Goal: Task Accomplishment & Management: Manage account settings

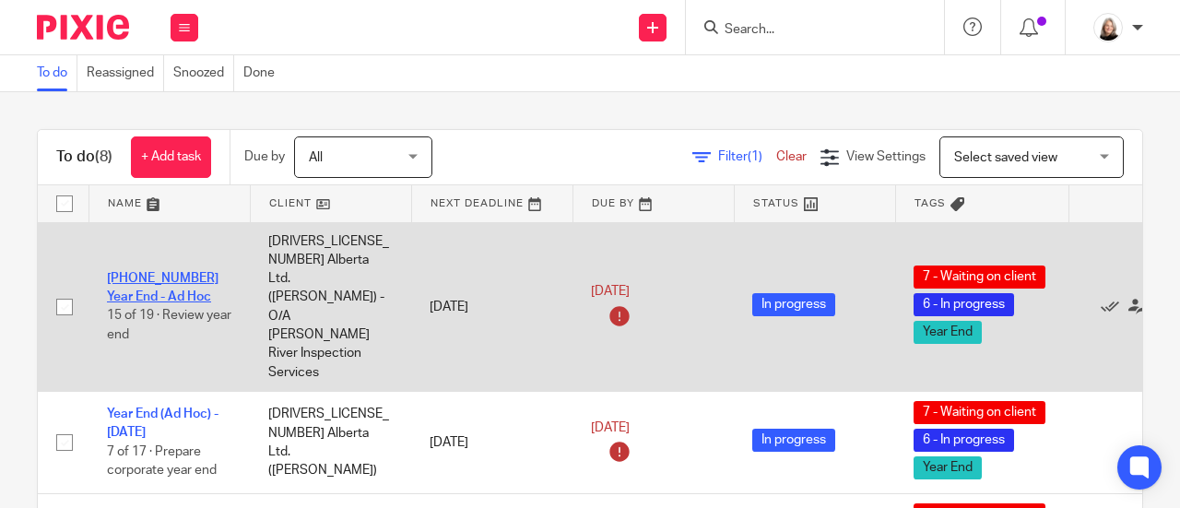
click at [181, 272] on link "[PHONE_NUMBER] Year End - Ad Hoc" at bounding box center [163, 287] width 112 height 31
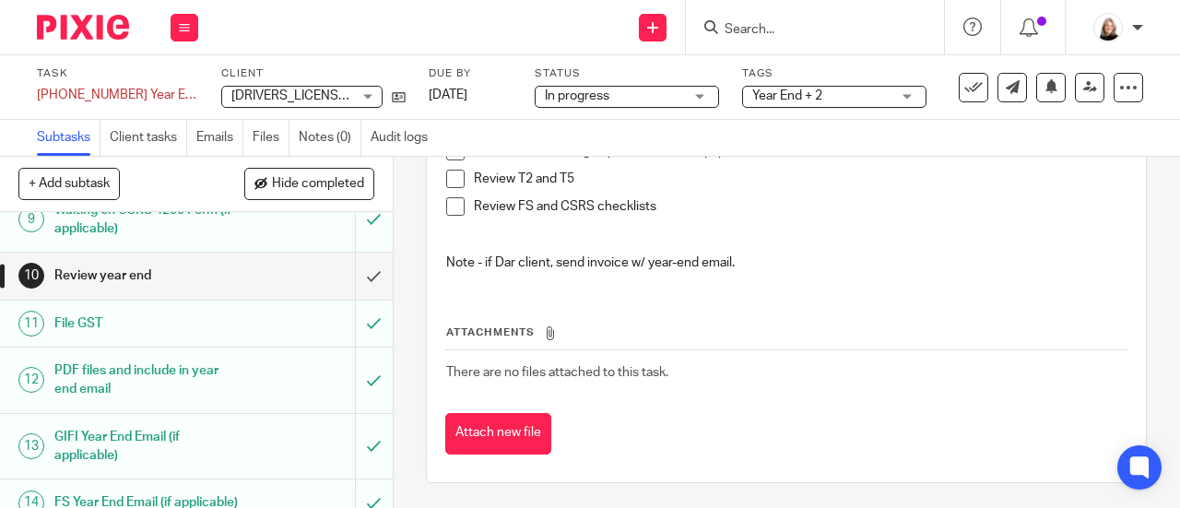
scroll to position [461, 0]
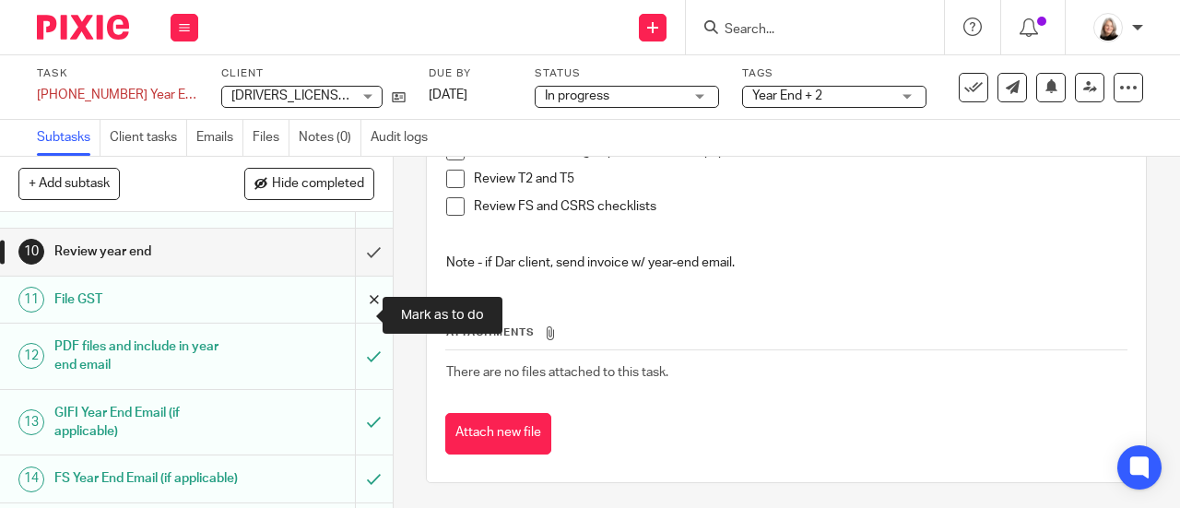
click at [356, 320] on input "submit" at bounding box center [196, 300] width 393 height 46
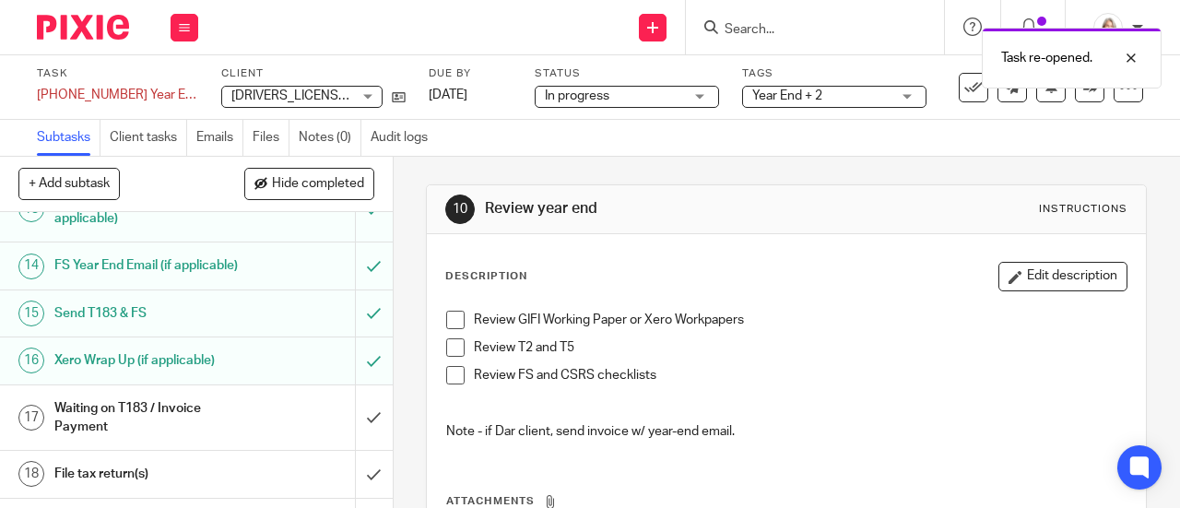
scroll to position [645, 0]
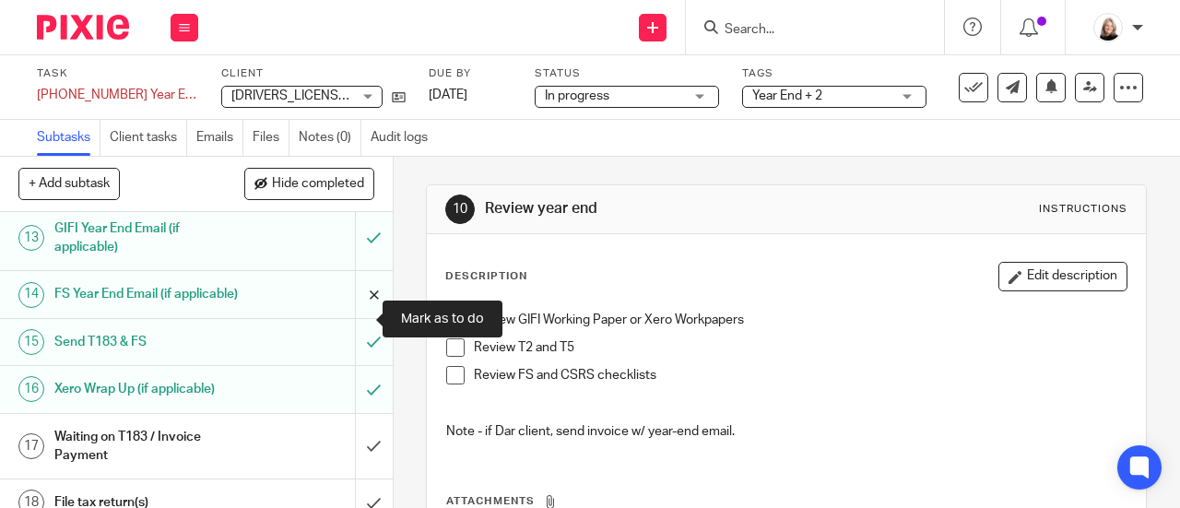
click at [358, 313] on input "submit" at bounding box center [196, 294] width 393 height 46
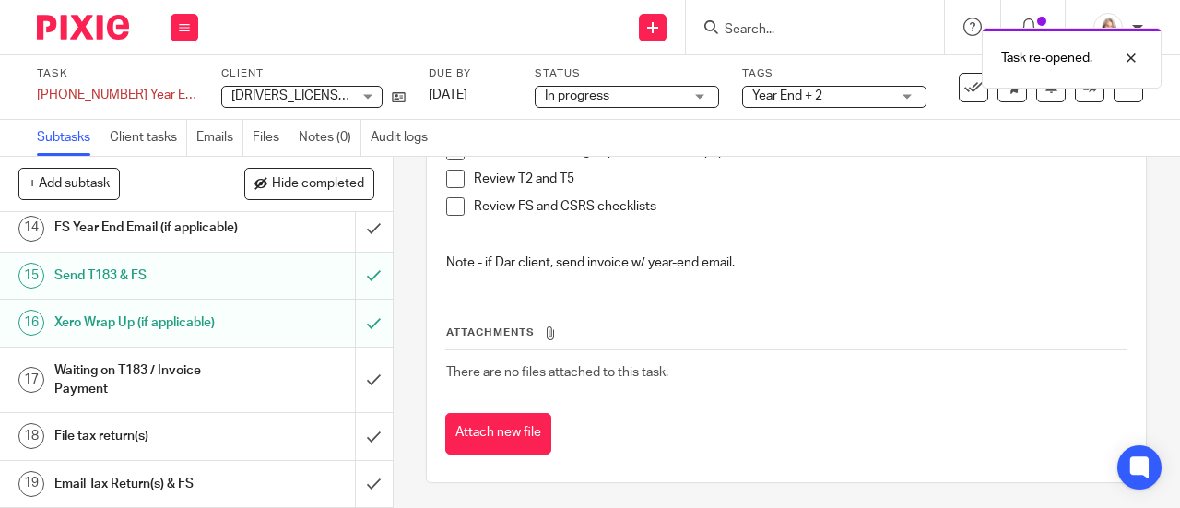
scroll to position [651, 0]
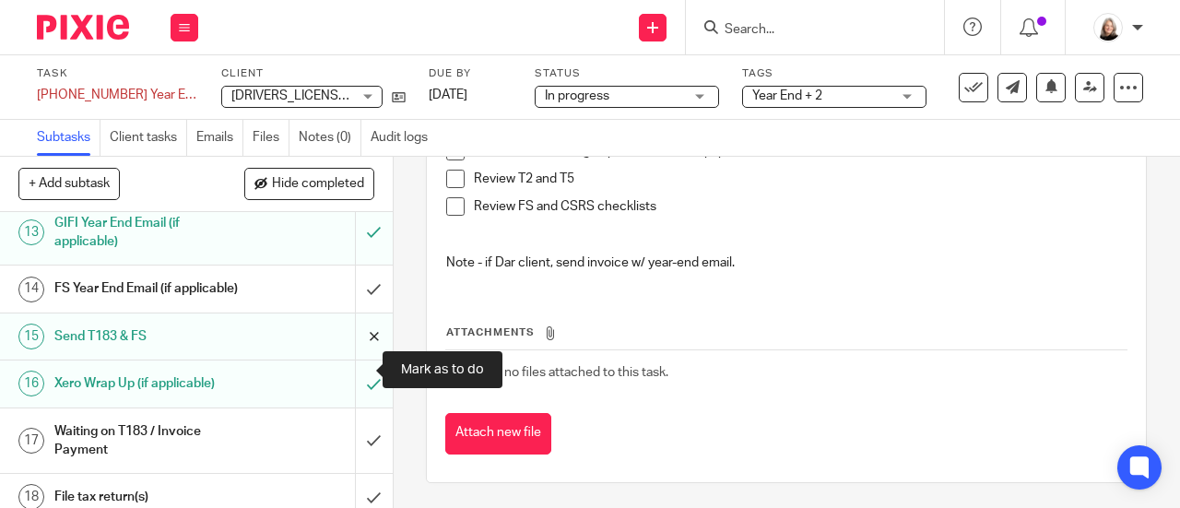
click at [354, 360] on input "submit" at bounding box center [196, 336] width 393 height 46
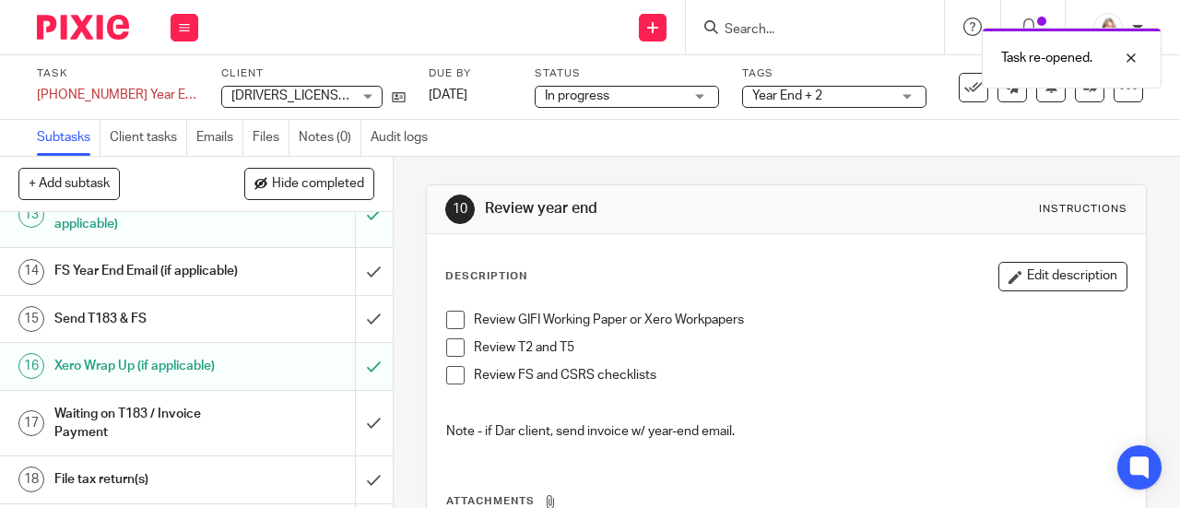
scroll to position [738, 0]
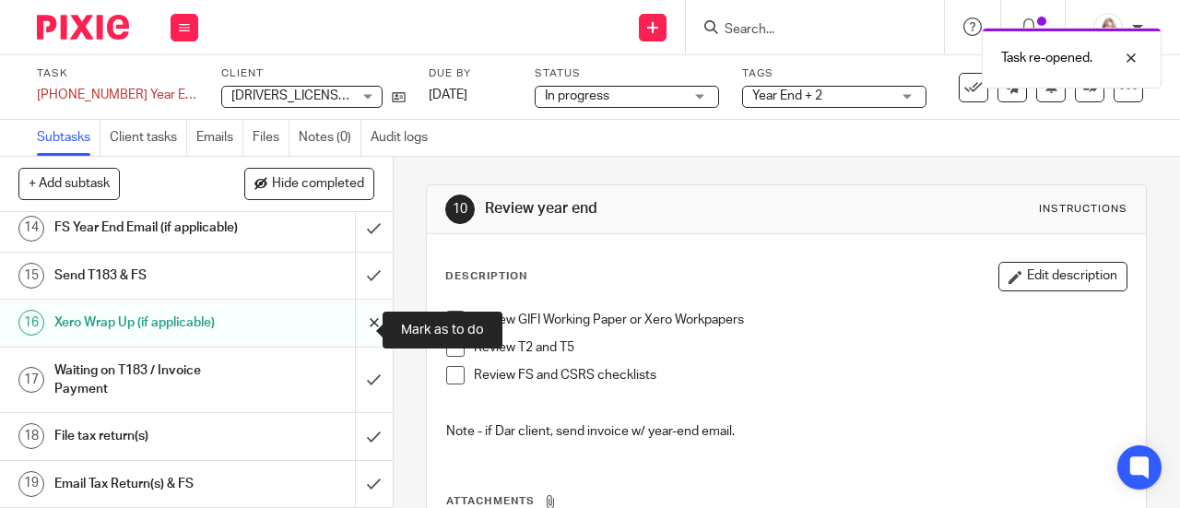
click at [351, 332] on input "submit" at bounding box center [196, 323] width 393 height 46
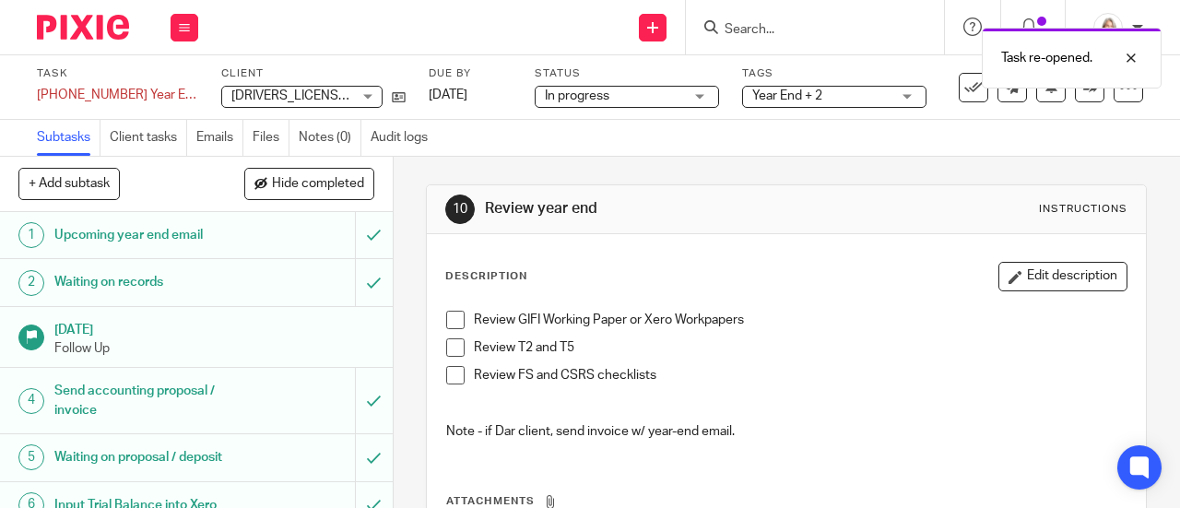
click at [822, 100] on span "Year End + 2" at bounding box center [821, 96] width 138 height 19
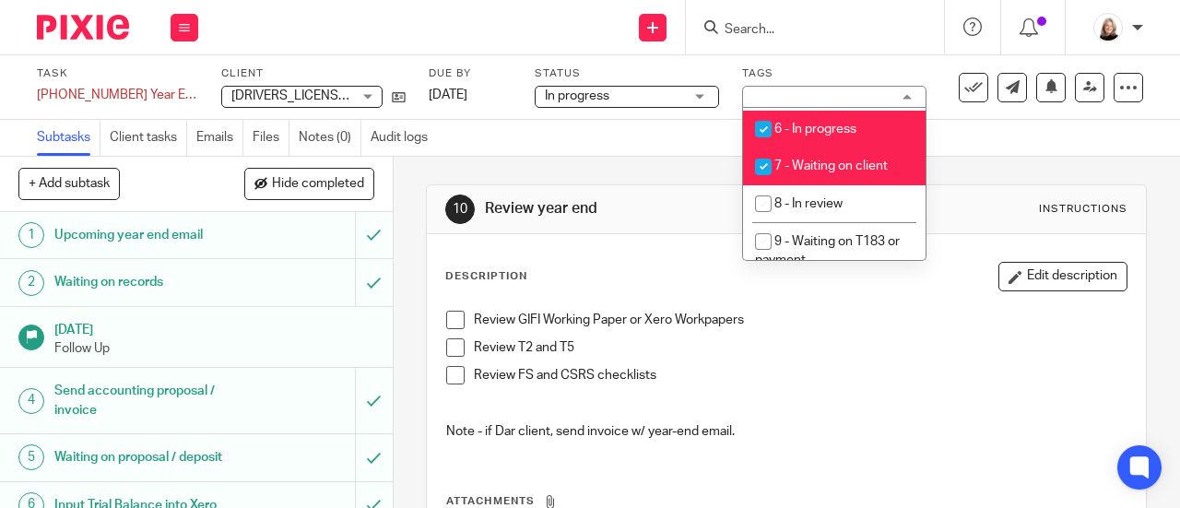
scroll to position [645, 0]
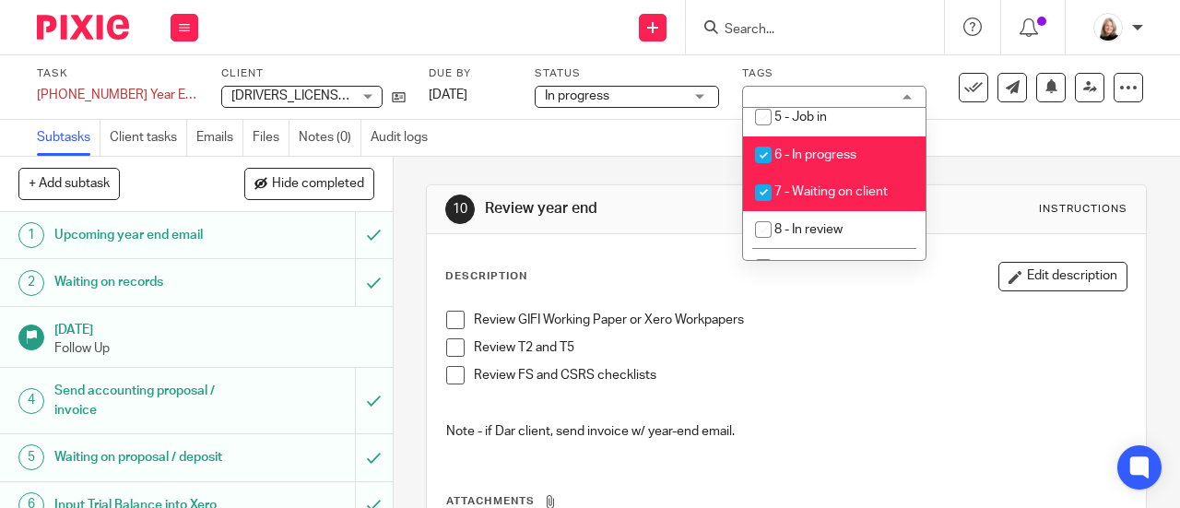
click at [830, 161] on span "6 - In progress" at bounding box center [815, 154] width 82 height 13
checkbox input "false"
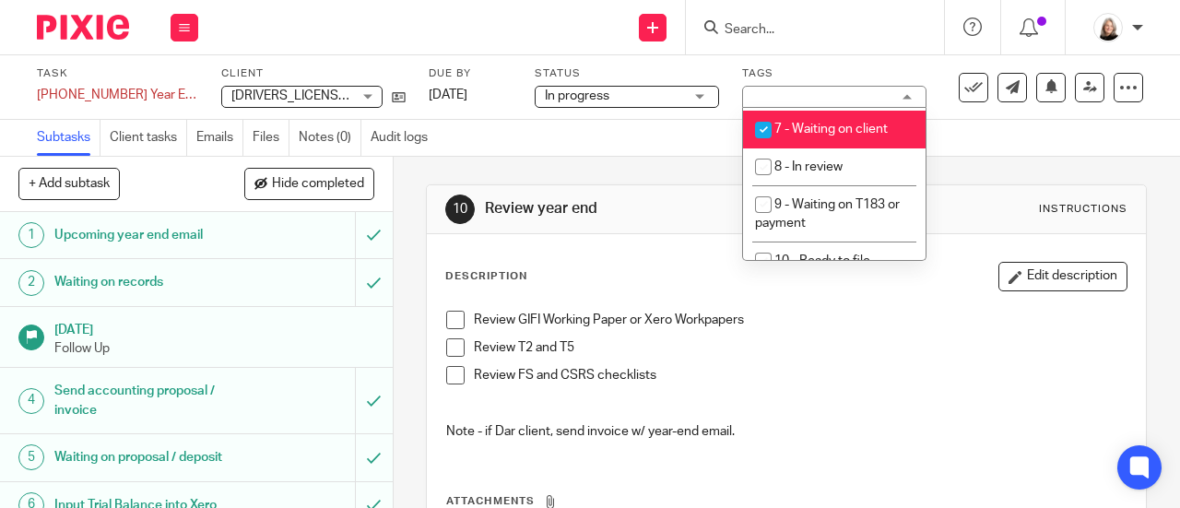
scroll to position [738, 0]
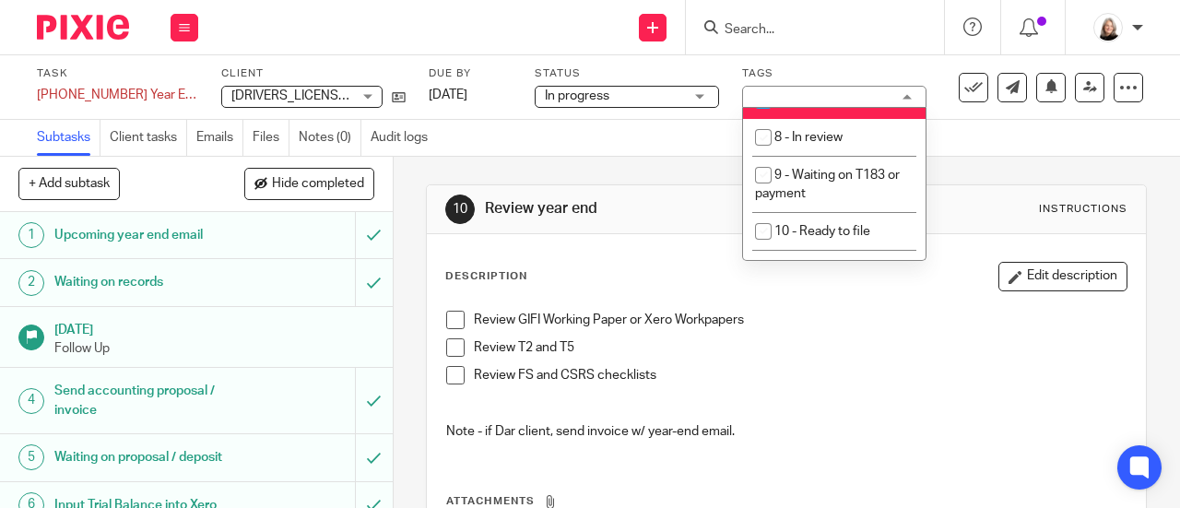
click at [842, 106] on span "7 - Waiting on client" at bounding box center [830, 99] width 113 height 13
checkbox input "false"
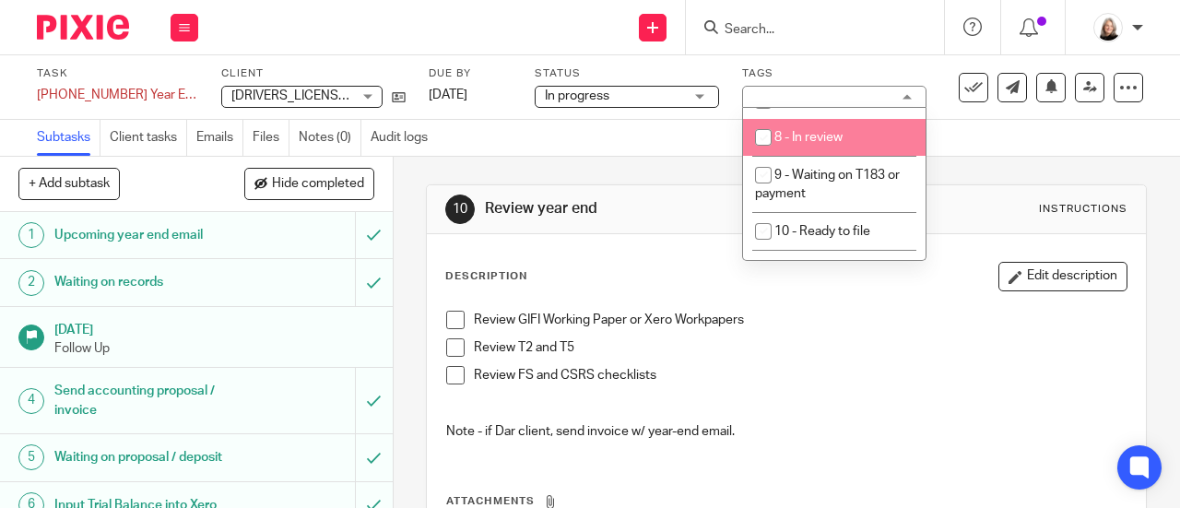
click at [842, 144] on span "8 - In review" at bounding box center [808, 137] width 68 height 13
checkbox input "true"
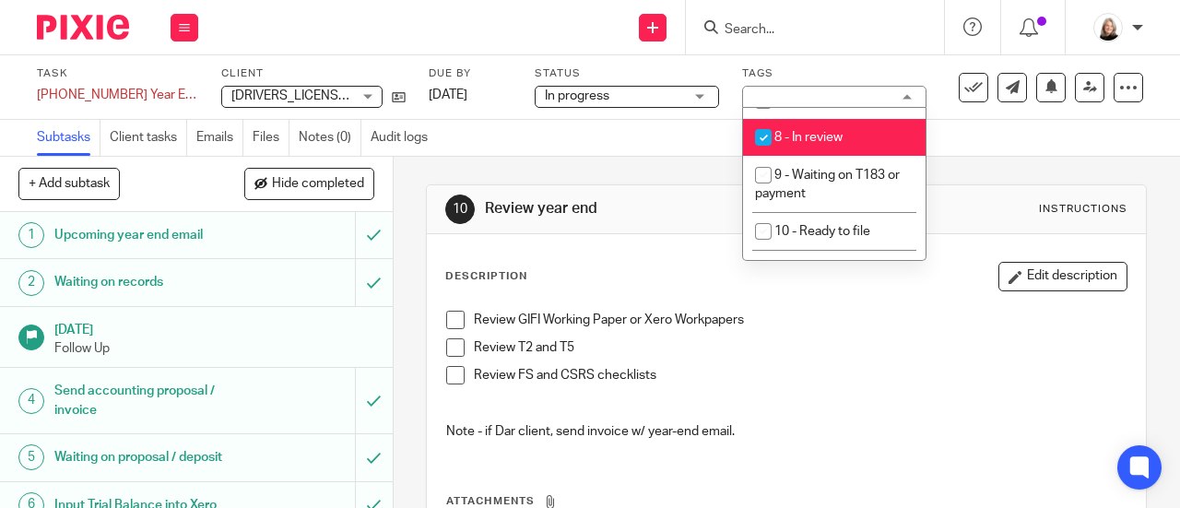
click at [998, 179] on div "10 Review year end Instructions Description Edit description Review GIFI Workin…" at bounding box center [786, 418] width 721 height 523
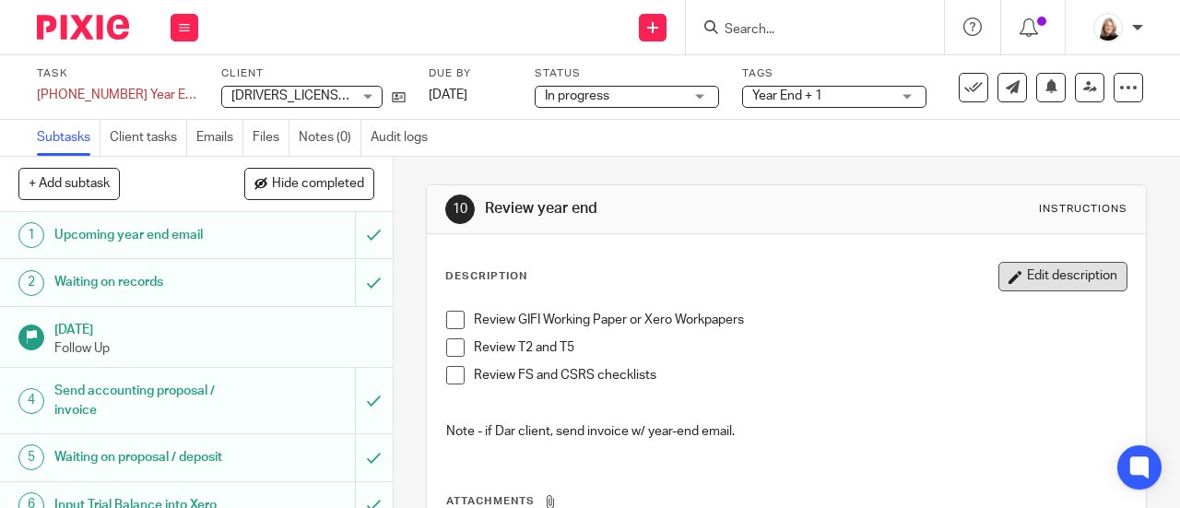
click at [1007, 281] on button "Edit description" at bounding box center [1063, 277] width 129 height 30
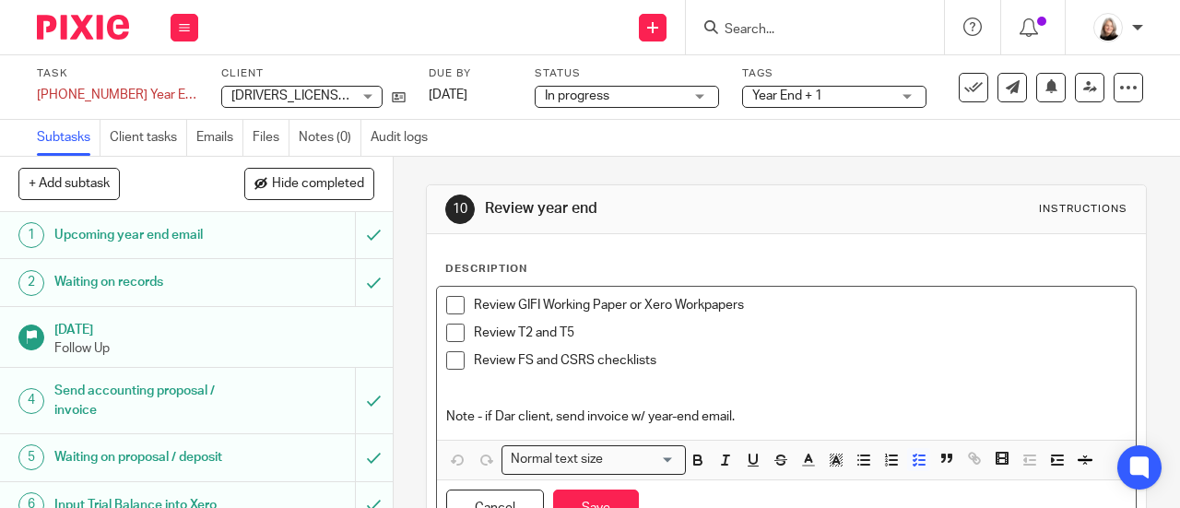
click at [474, 302] on p "Review GIFI Working Paper or Xero Workpapers" at bounding box center [800, 305] width 653 height 18
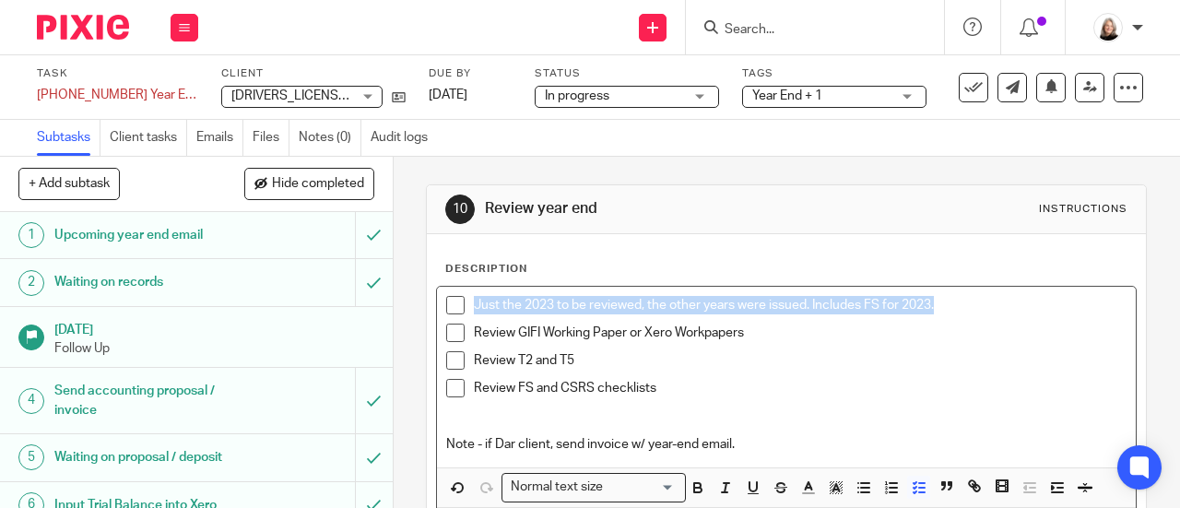
drag, startPoint x: 963, startPoint y: 303, endPoint x: 452, endPoint y: 281, distance: 511.3
click at [450, 282] on div "Description Just the 2023 to be reviewed, the other years were issued. Includes…" at bounding box center [786, 414] width 682 height 304
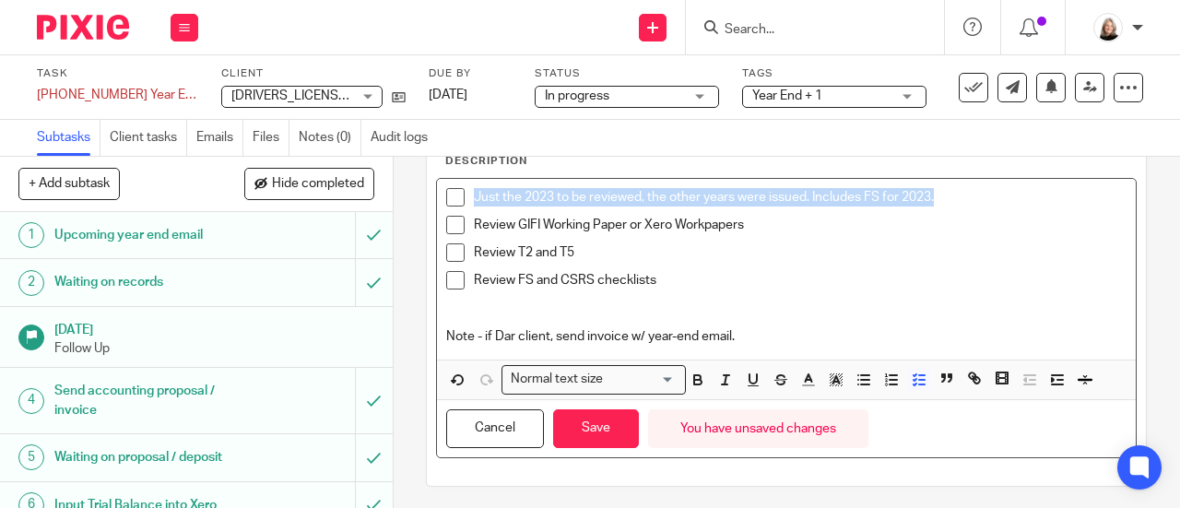
scroll to position [111, 0]
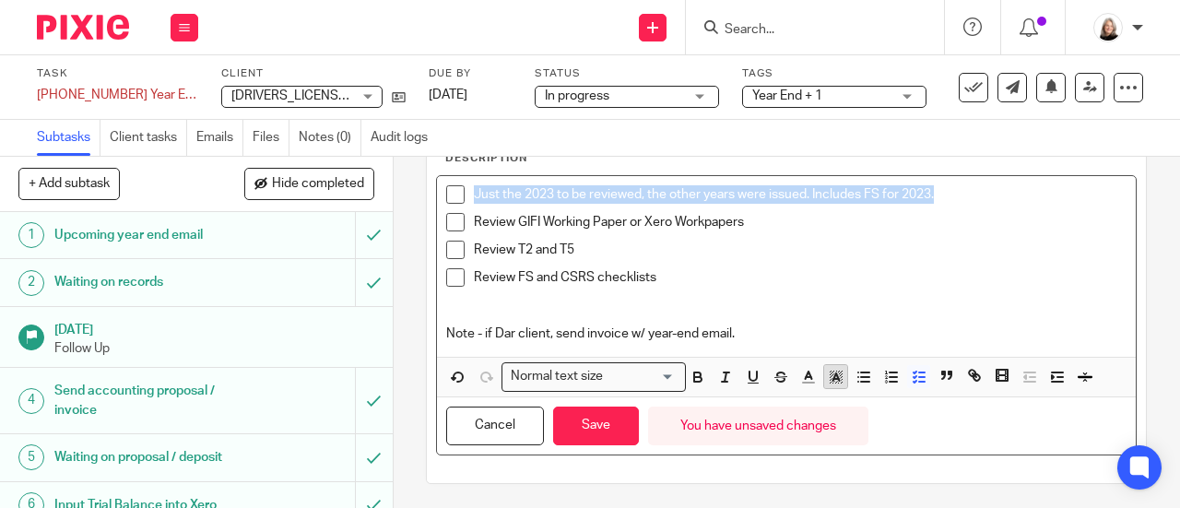
click at [828, 374] on icon "button" at bounding box center [836, 377] width 17 height 17
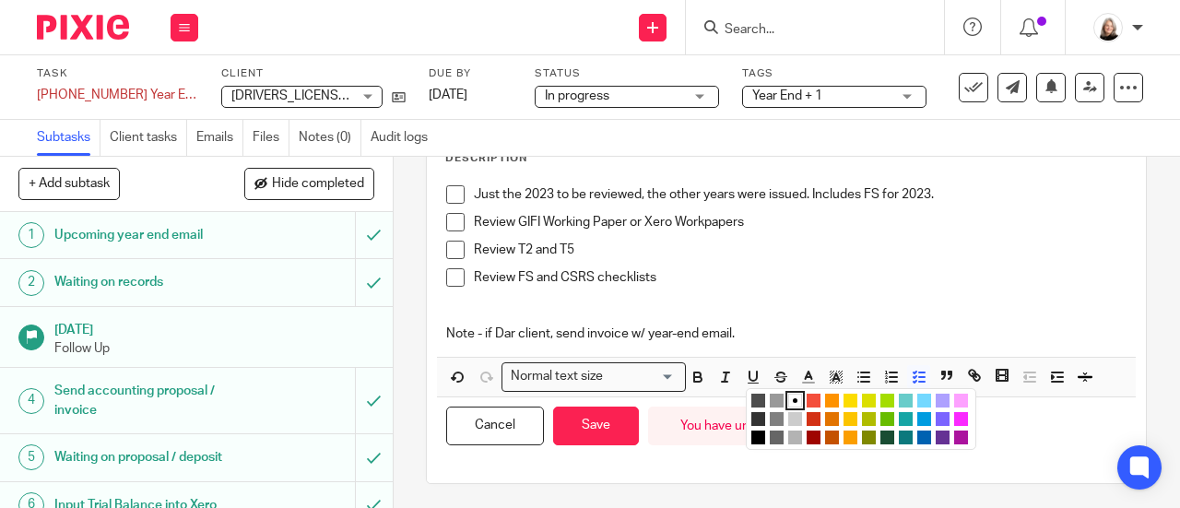
click at [955, 394] on li "color:#FDA1FF" at bounding box center [961, 401] width 14 height 14
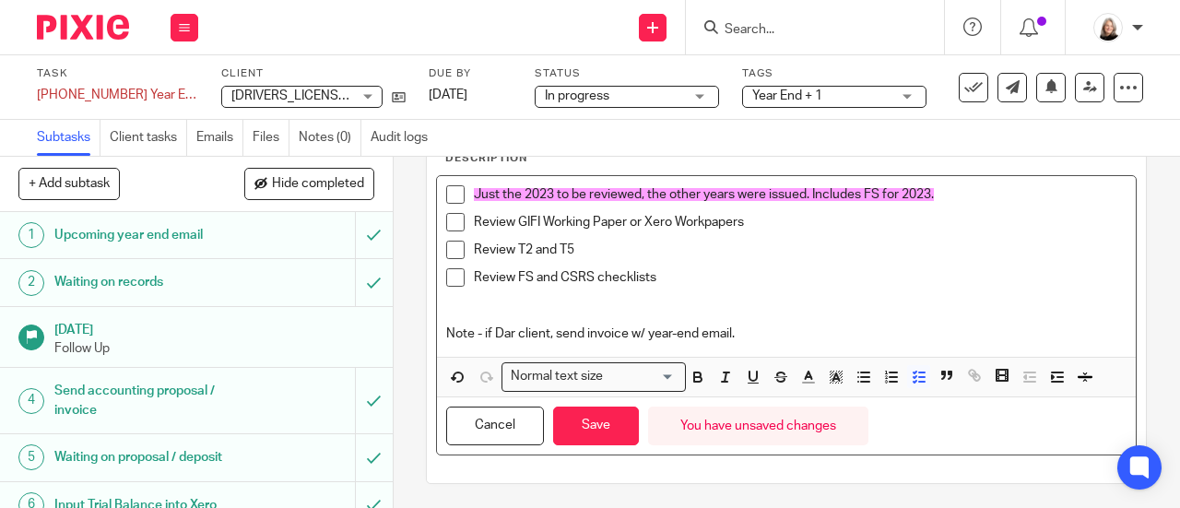
click at [808, 292] on p at bounding box center [800, 296] width 653 height 18
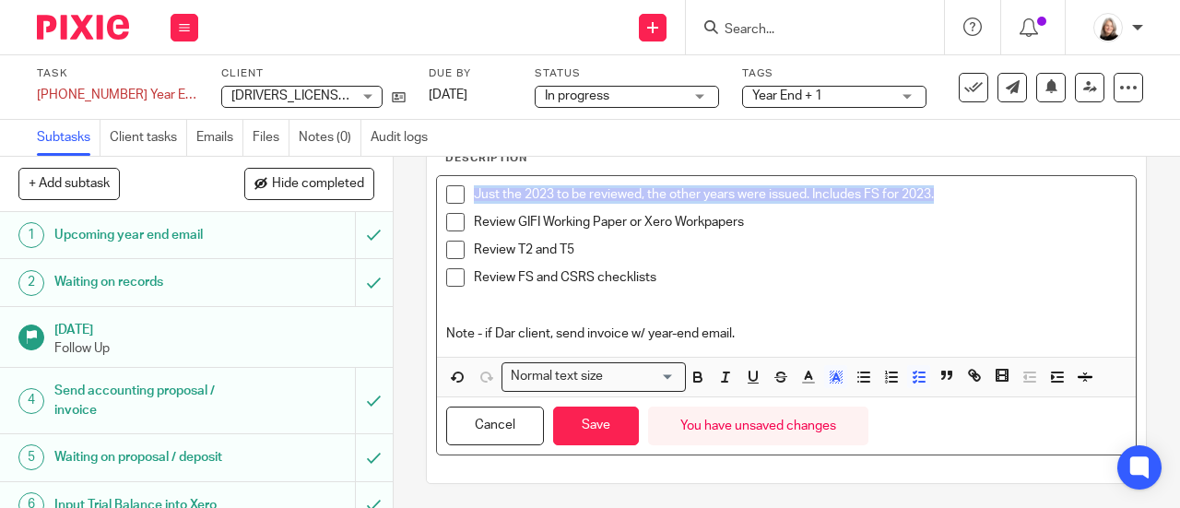
drag, startPoint x: 953, startPoint y: 195, endPoint x: 465, endPoint y: 188, distance: 488.7
click at [465, 188] on li "Just the 2023 to be reviewed, the other years were issued. Includes FS for 2023." at bounding box center [786, 199] width 680 height 28
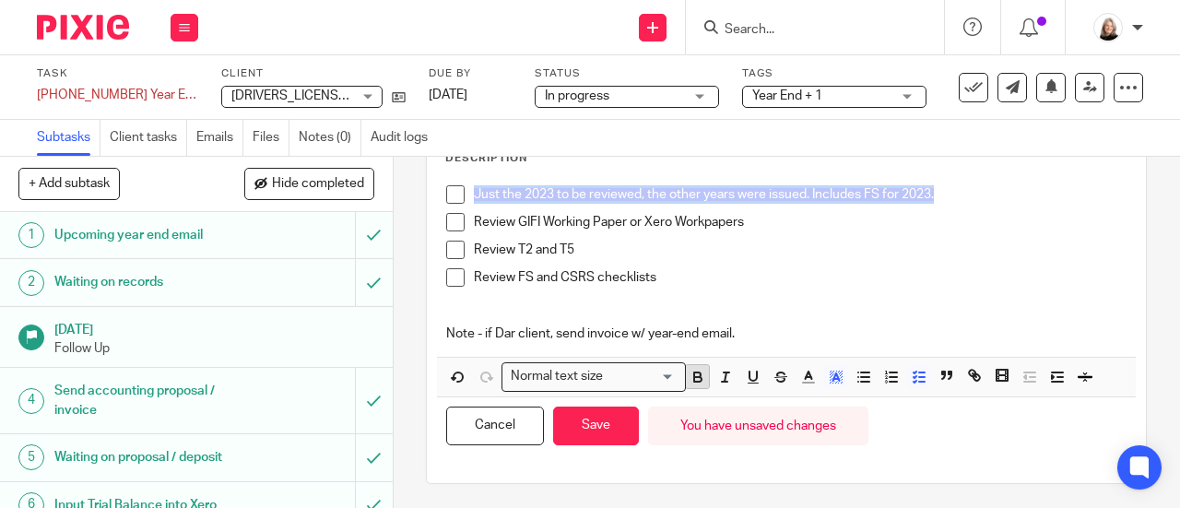
click at [690, 375] on icon "button" at bounding box center [698, 377] width 17 height 17
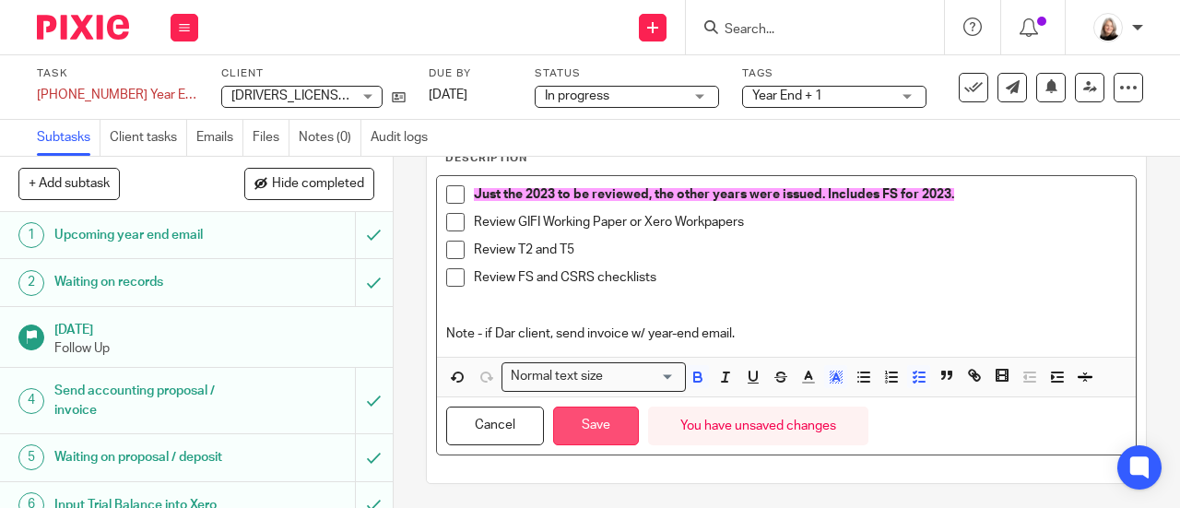
click at [585, 431] on button "Save" at bounding box center [596, 427] width 86 height 40
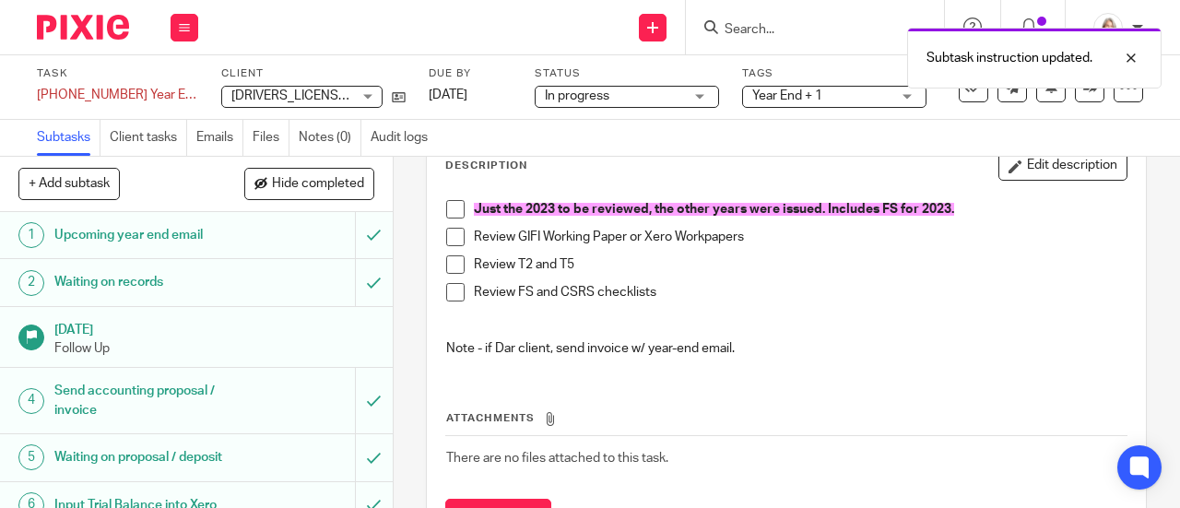
scroll to position [118, 0]
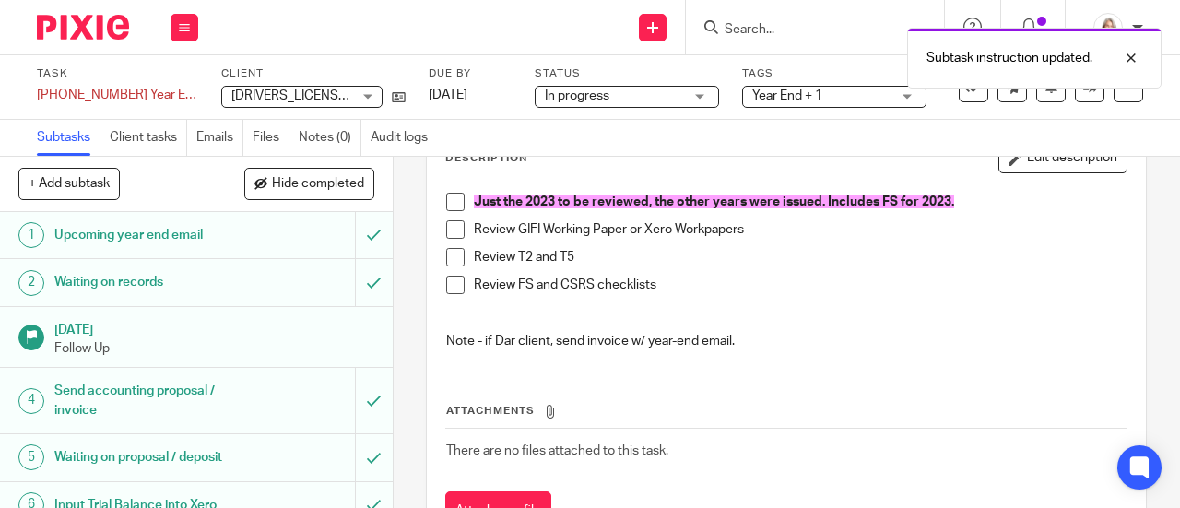
click at [737, 285] on p "Review FS and CSRS checklists" at bounding box center [800, 285] width 653 height 18
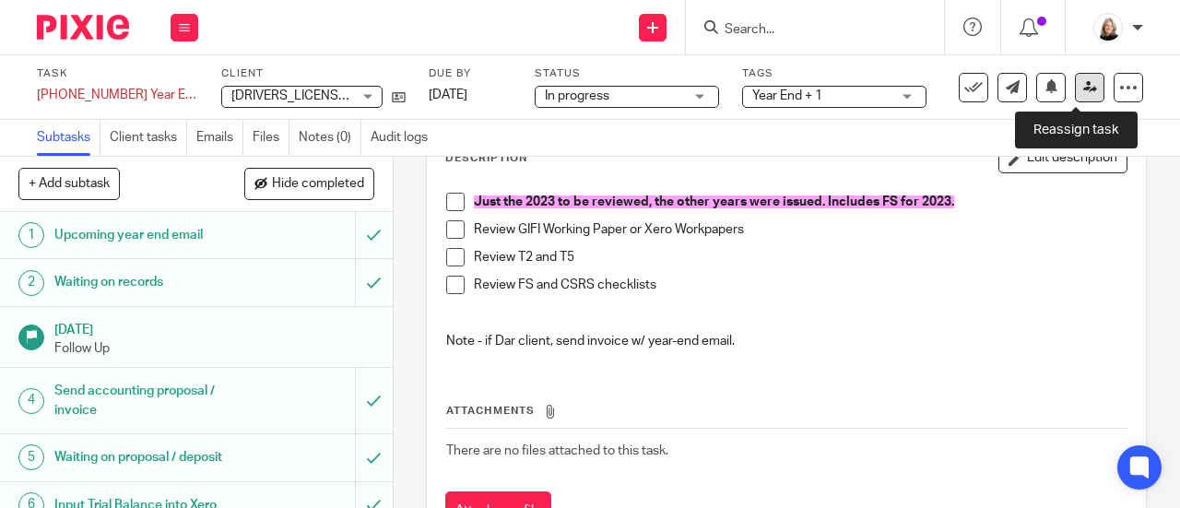
click at [1083, 88] on icon at bounding box center [1090, 87] width 14 height 14
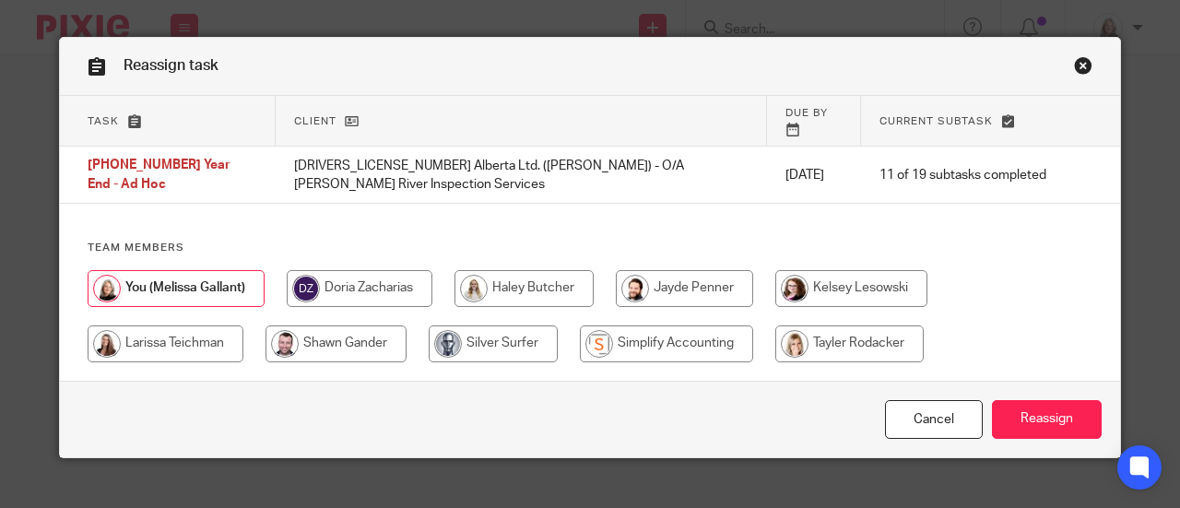
click at [798, 325] on input "radio" at bounding box center [849, 343] width 148 height 37
radio input "true"
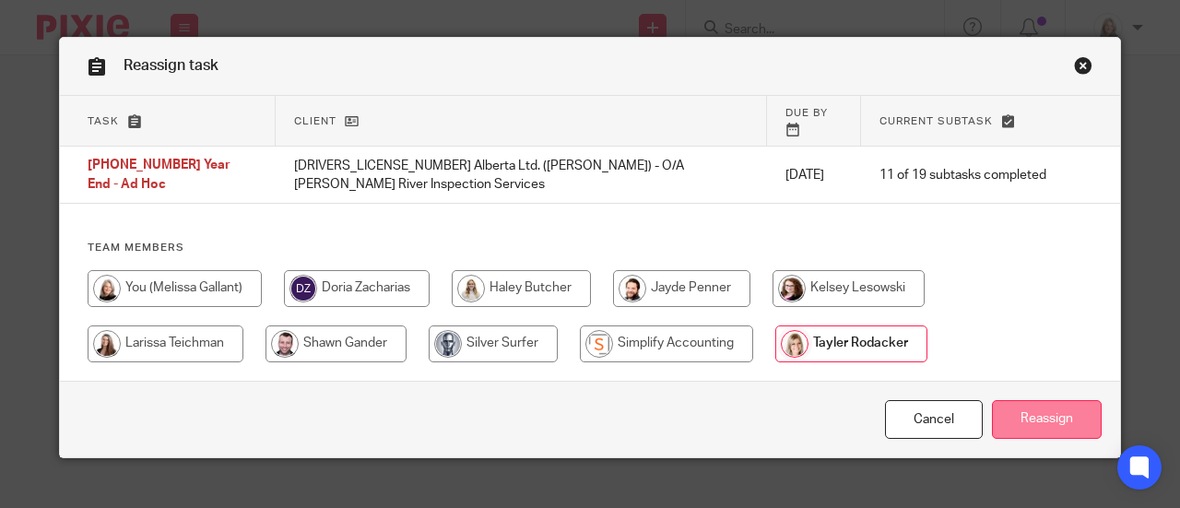
click at [1027, 400] on input "Reassign" at bounding box center [1047, 420] width 110 height 40
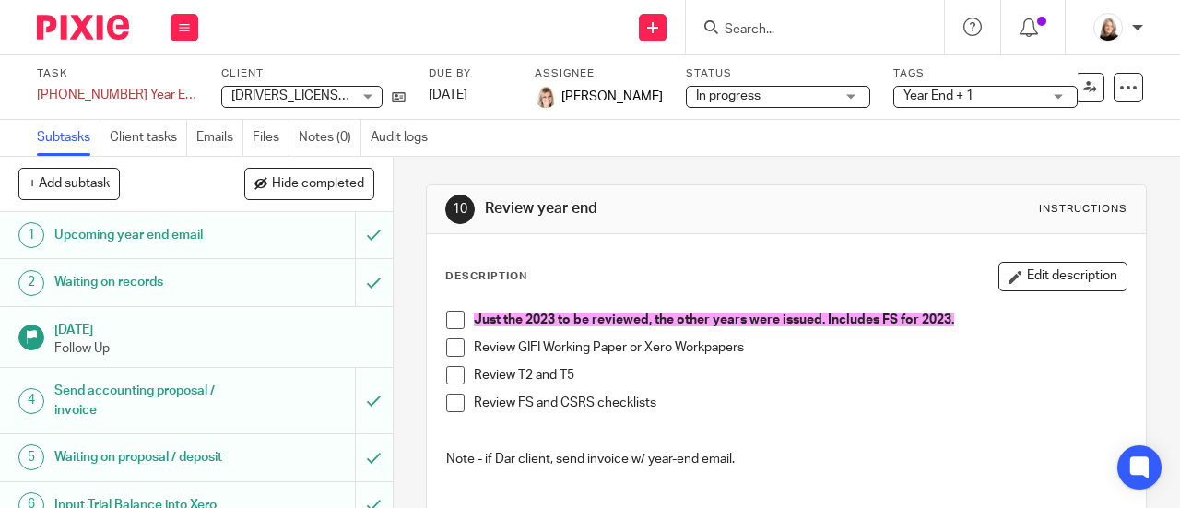
click at [103, 15] on img at bounding box center [83, 27] width 92 height 25
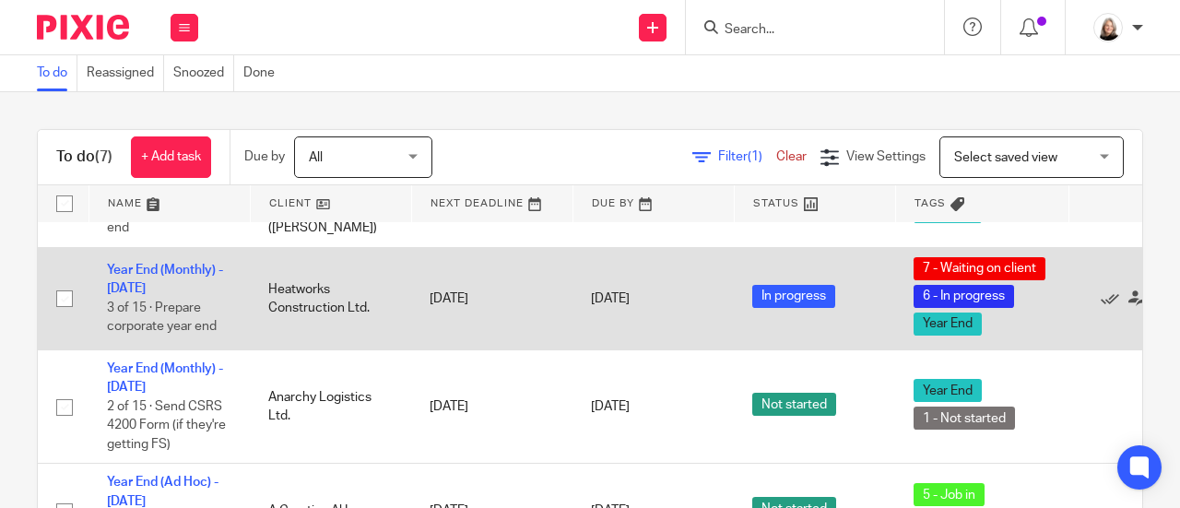
scroll to position [422, 0]
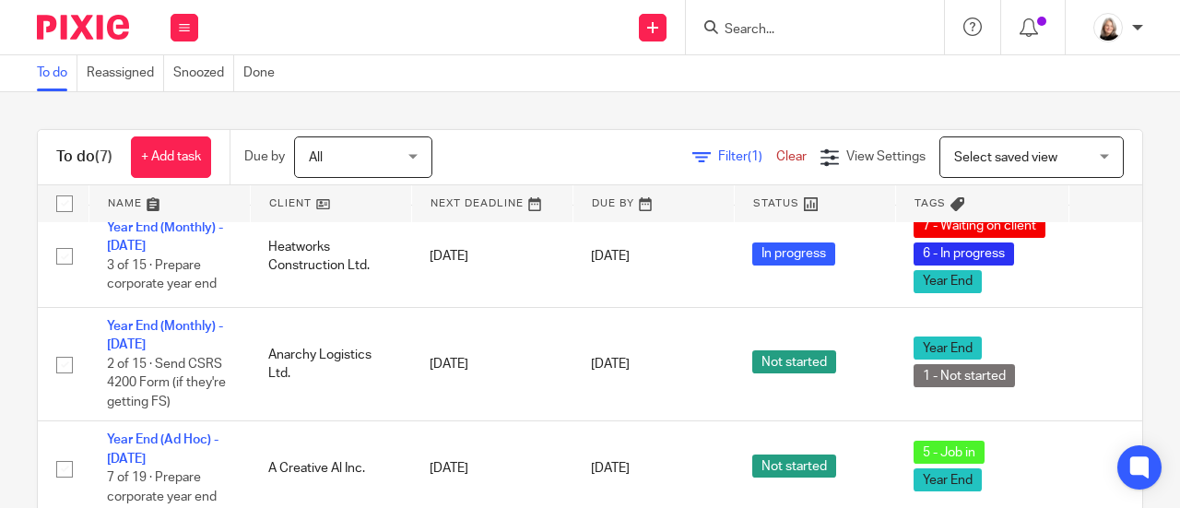
click at [869, 32] on input "Search" at bounding box center [806, 30] width 166 height 17
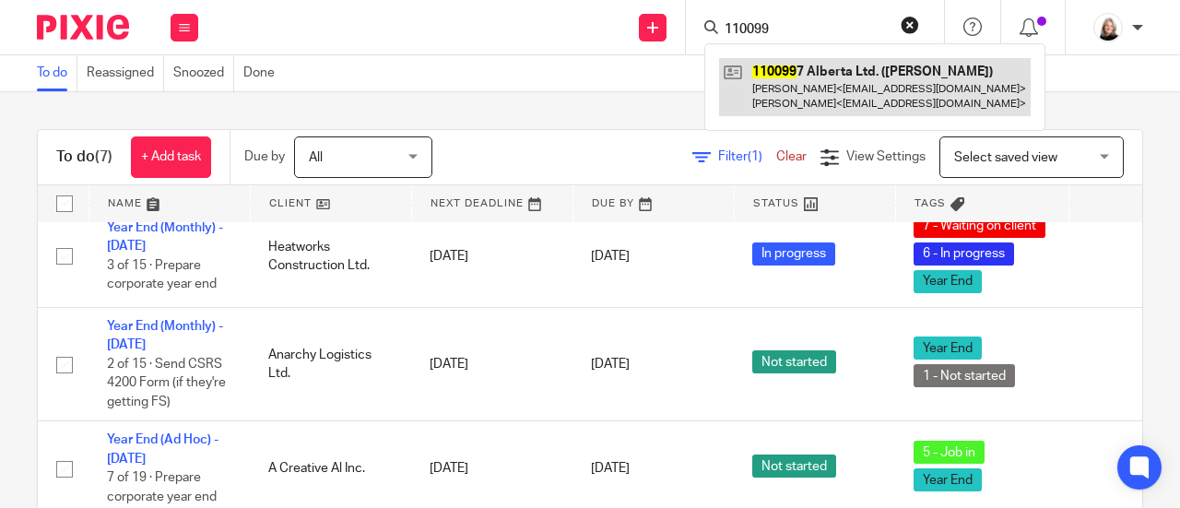
type input "110099"
click at [839, 99] on link at bounding box center [875, 86] width 312 height 57
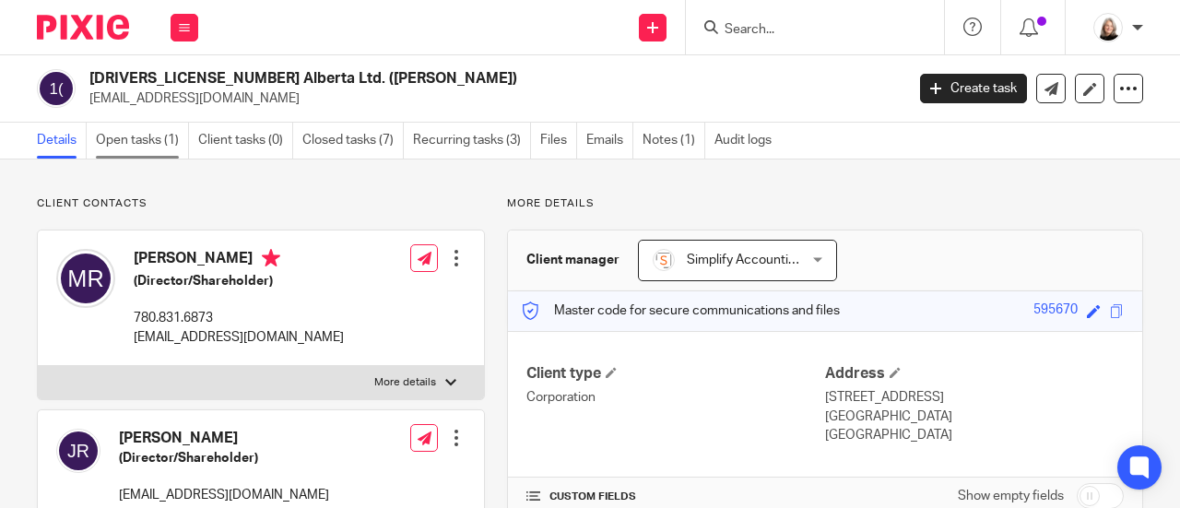
click at [179, 143] on link "Open tasks (1)" at bounding box center [142, 141] width 93 height 36
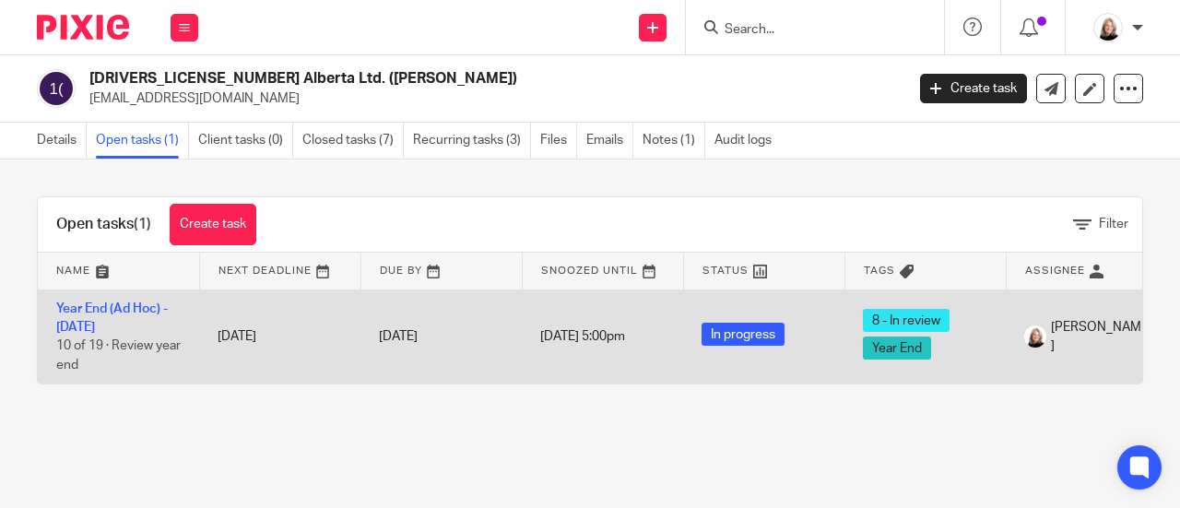
click at [70, 316] on td "Year End (Ad Hoc) - [DATE] 10 of 19 · Review year end" at bounding box center [118, 337] width 161 height 94
click at [85, 322] on link "Year End (Ad Hoc) - [DATE]" at bounding box center [112, 317] width 112 height 31
